Goal: Check status

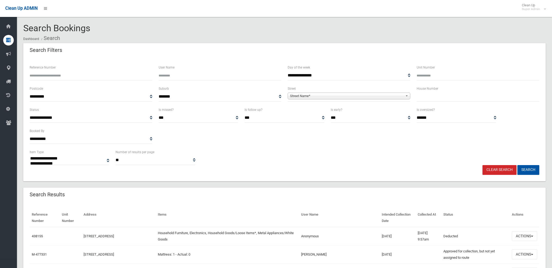
select select
click at [365, 96] on span "Street Name*" at bounding box center [346, 96] width 113 height 6
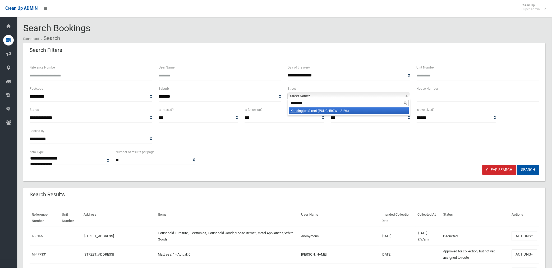
type input "**********"
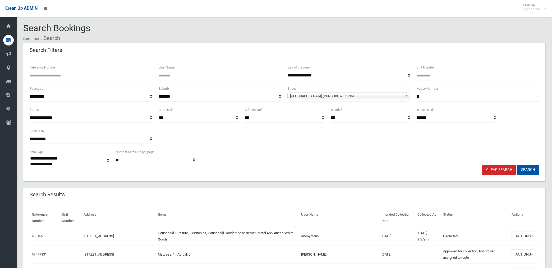
type input "**"
click at [517, 165] on button "Search" at bounding box center [528, 170] width 22 height 10
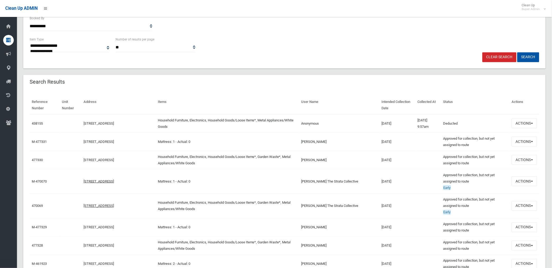
scroll to position [117, 0]
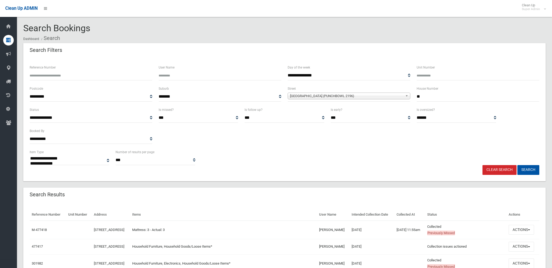
select select
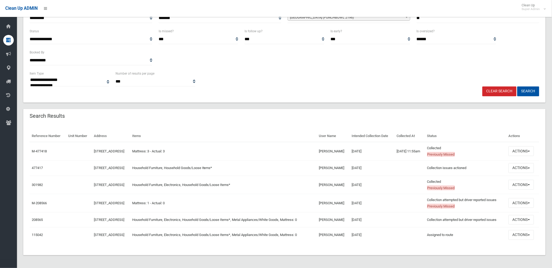
scroll to position [88, 0]
click at [523, 149] on button "Actions" at bounding box center [521, 151] width 25 height 10
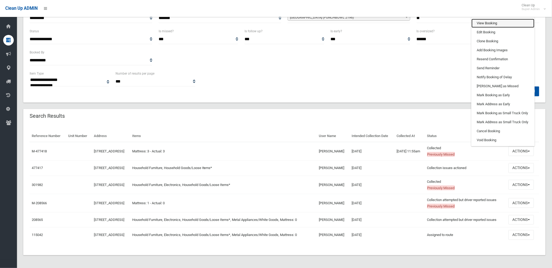
click at [491, 20] on link "View Booking" at bounding box center [503, 23] width 63 height 9
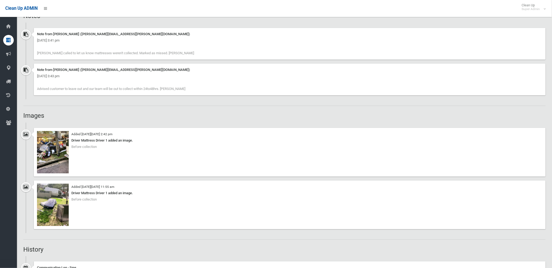
scroll to position [352, 0]
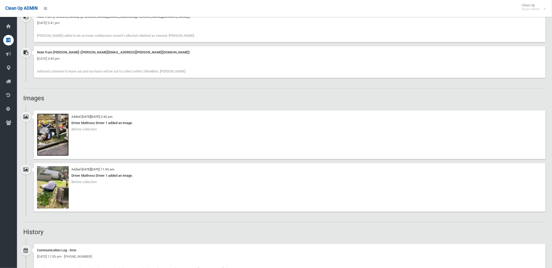
click at [56, 141] on img at bounding box center [53, 134] width 32 height 42
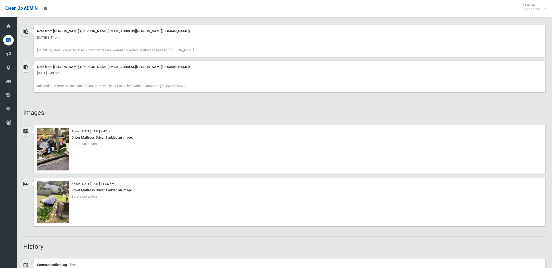
scroll to position [328, 0]
